Goal: Information Seeking & Learning: Learn about a topic

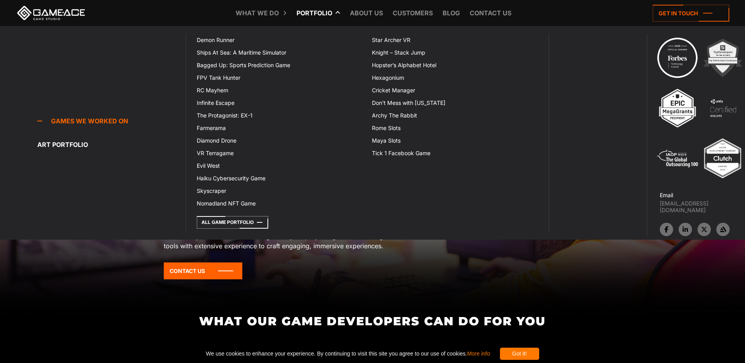
click at [318, 6] on link "Portfolio" at bounding box center [314, 13] width 44 height 26
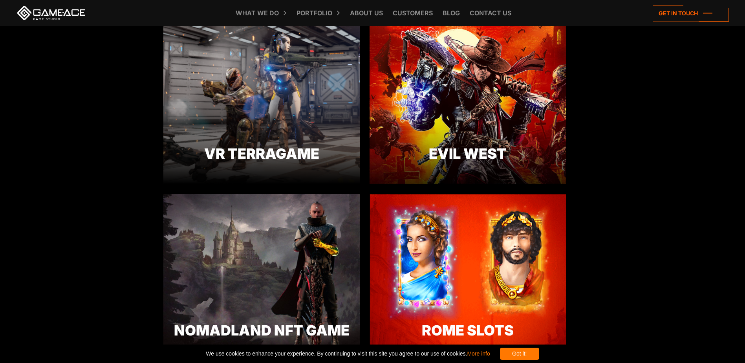
scroll to position [1021, 0]
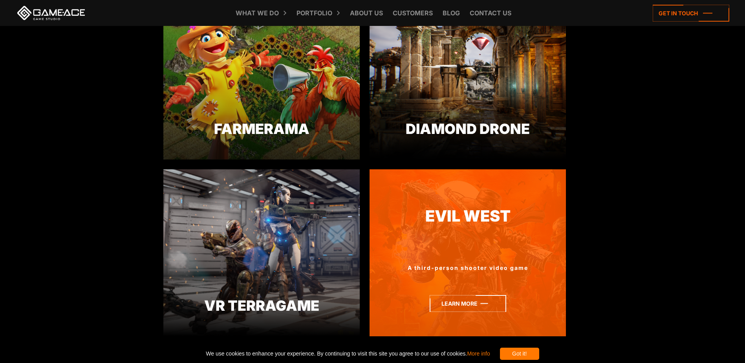
click at [474, 300] on icon at bounding box center [467, 303] width 77 height 17
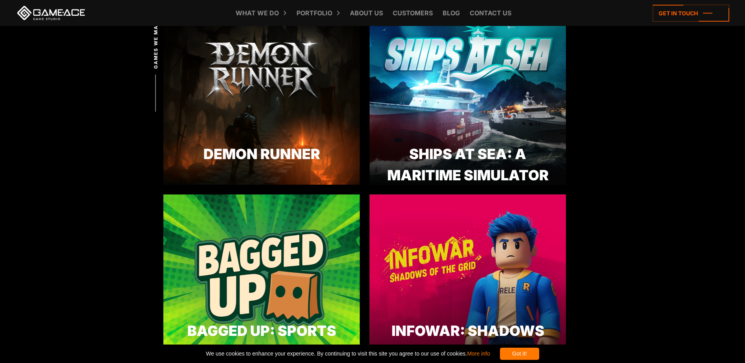
scroll to position [314, 0]
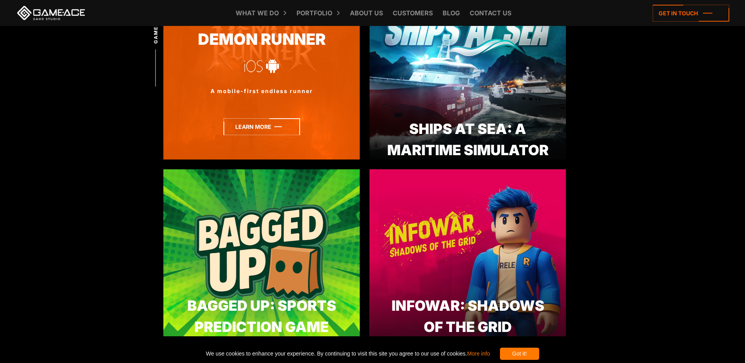
click at [270, 130] on icon at bounding box center [261, 126] width 77 height 17
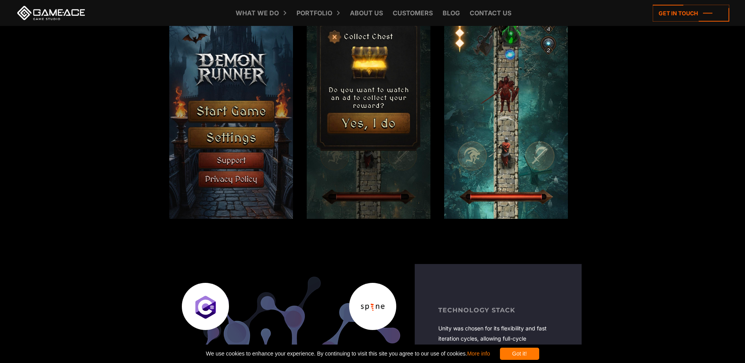
scroll to position [785, 0]
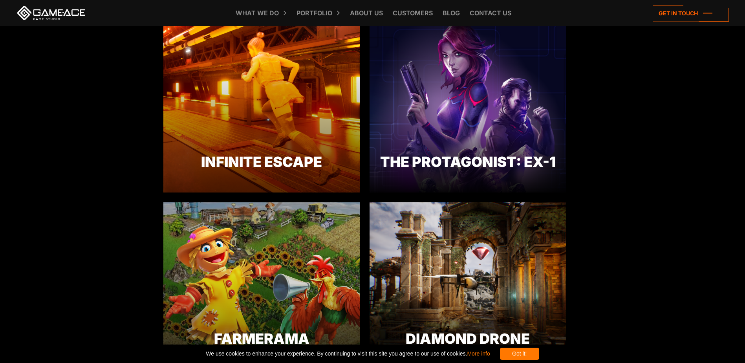
scroll to position [864, 0]
